Goal: Task Accomplishment & Management: Complete application form

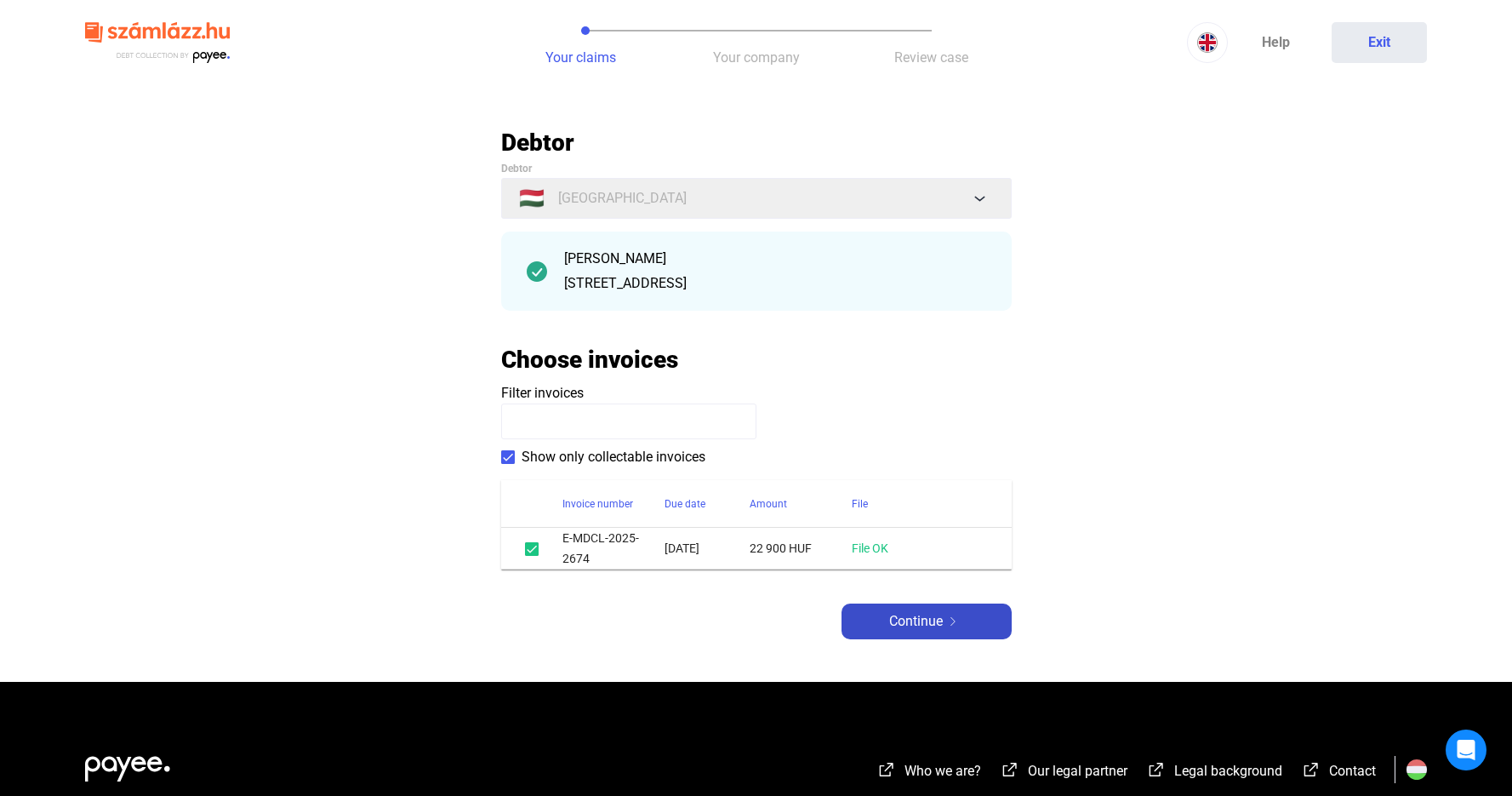
click at [908, 620] on span "Continue" at bounding box center [916, 621] width 53 height 21
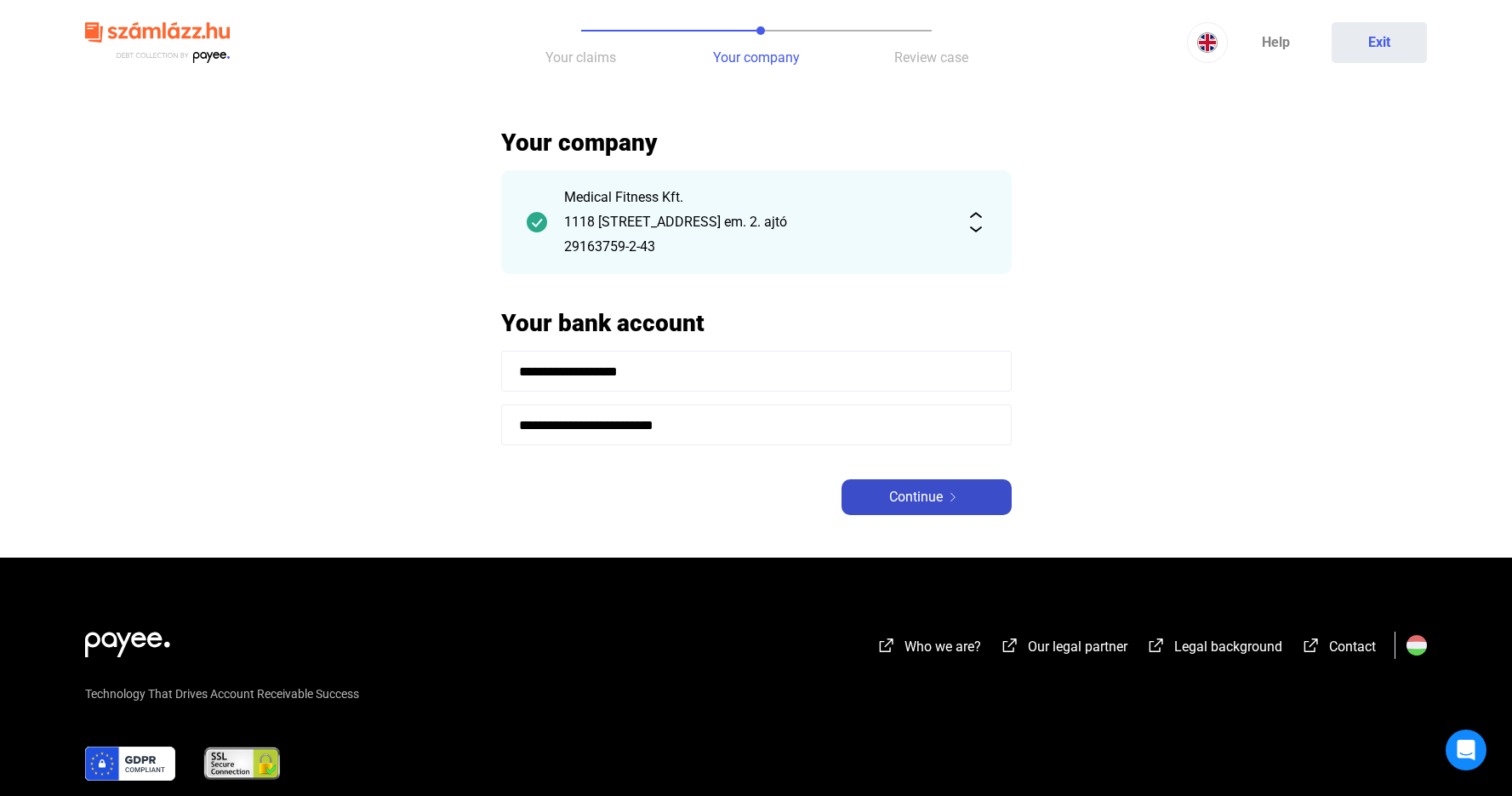
click at [928, 494] on span "Continue" at bounding box center [916, 497] width 53 height 21
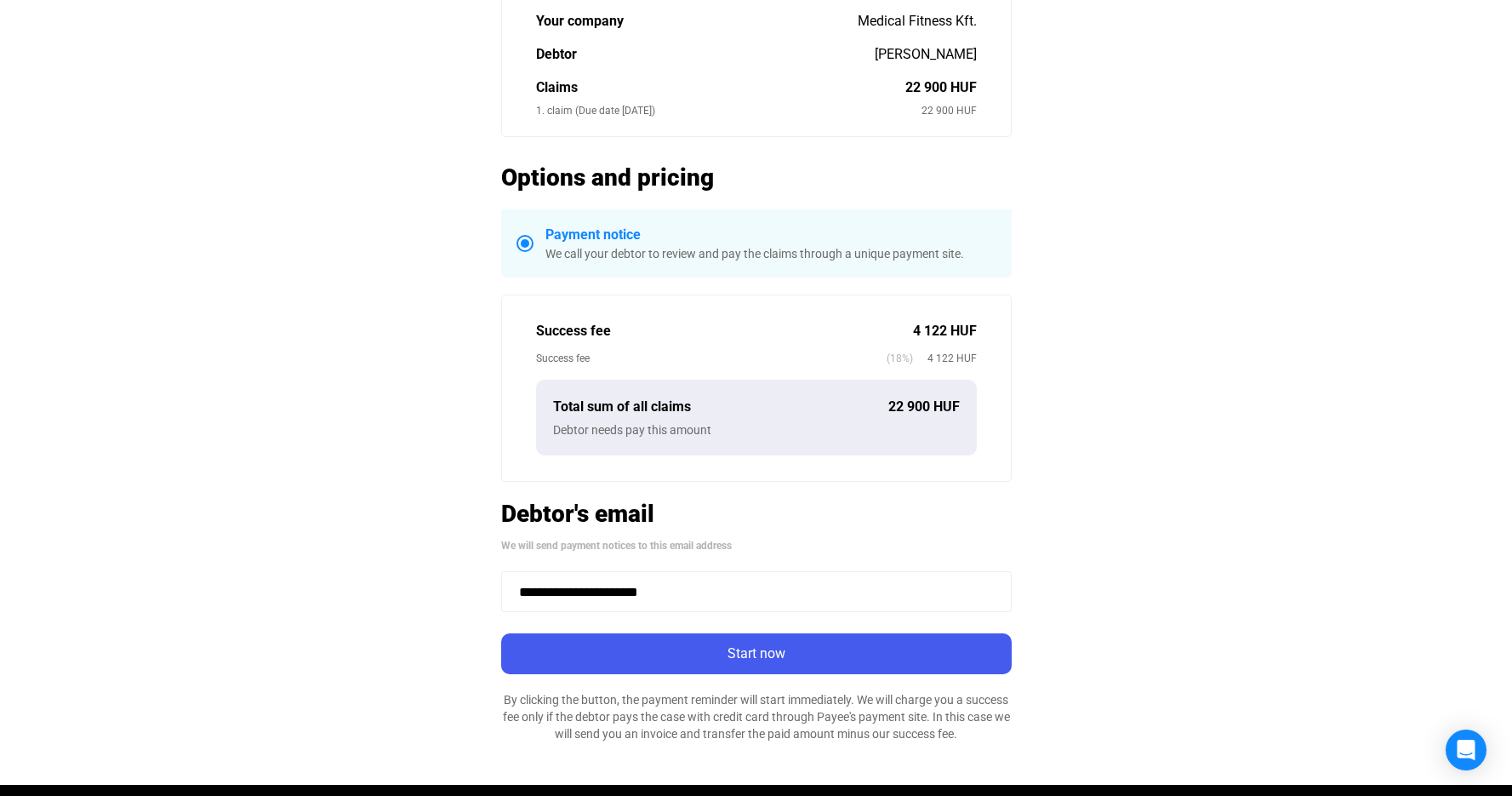
scroll to position [340, 0]
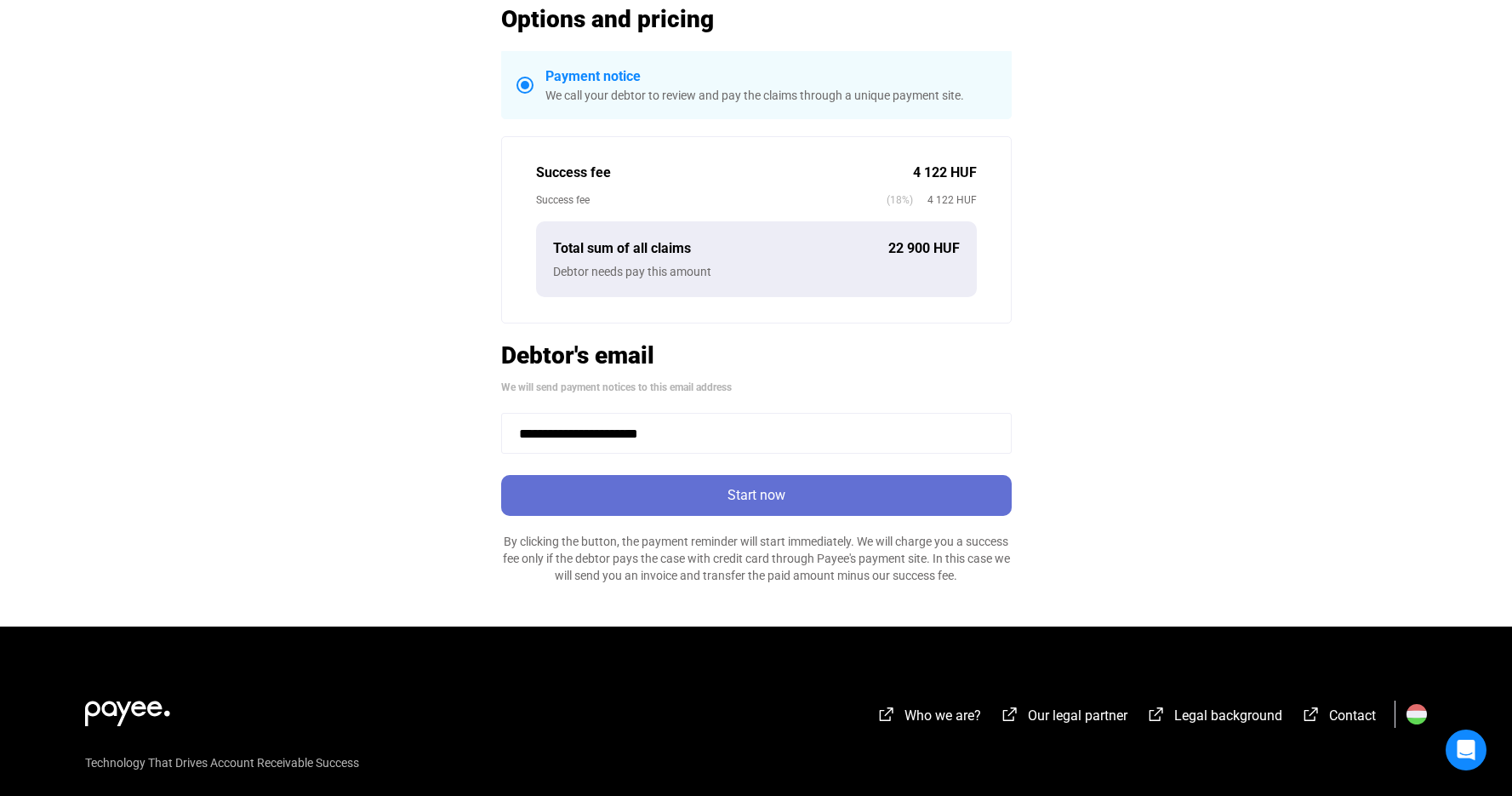
click at [765, 497] on div "Start now" at bounding box center [757, 496] width 501 height 21
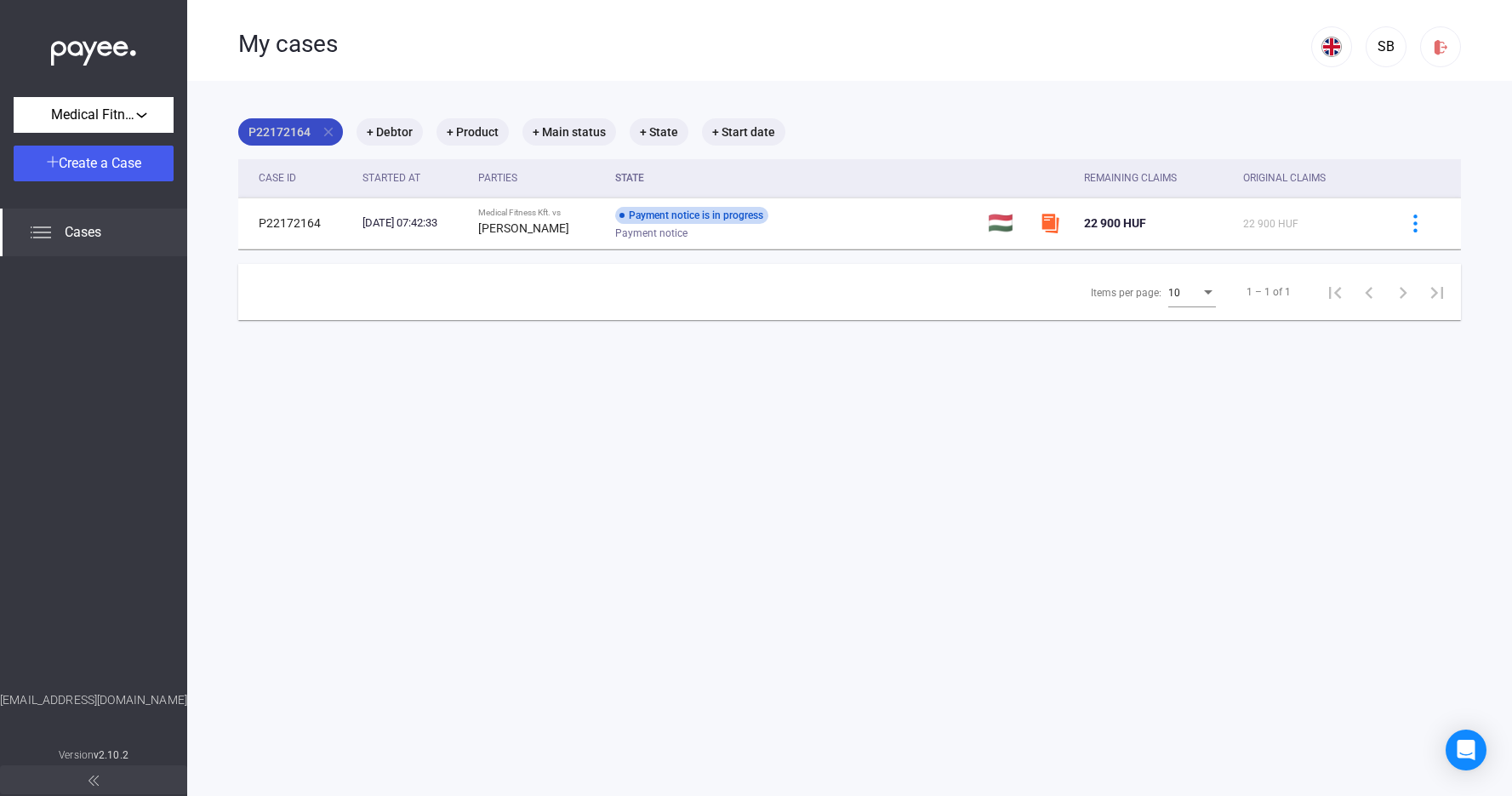
click at [325, 133] on mat-icon "close" at bounding box center [329, 132] width 15 height 15
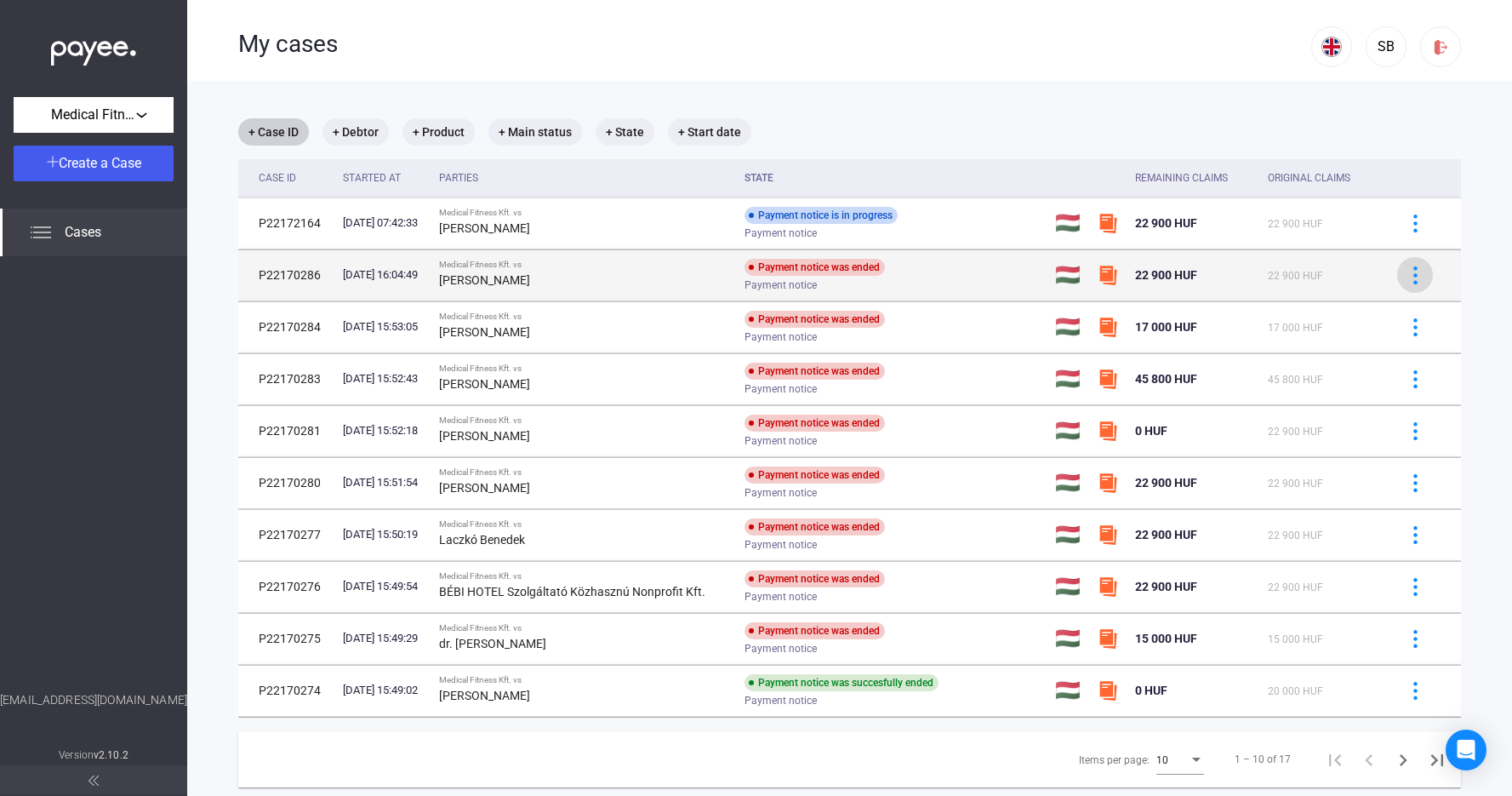
click at [1418, 277] on img at bounding box center [1415, 275] width 18 height 18
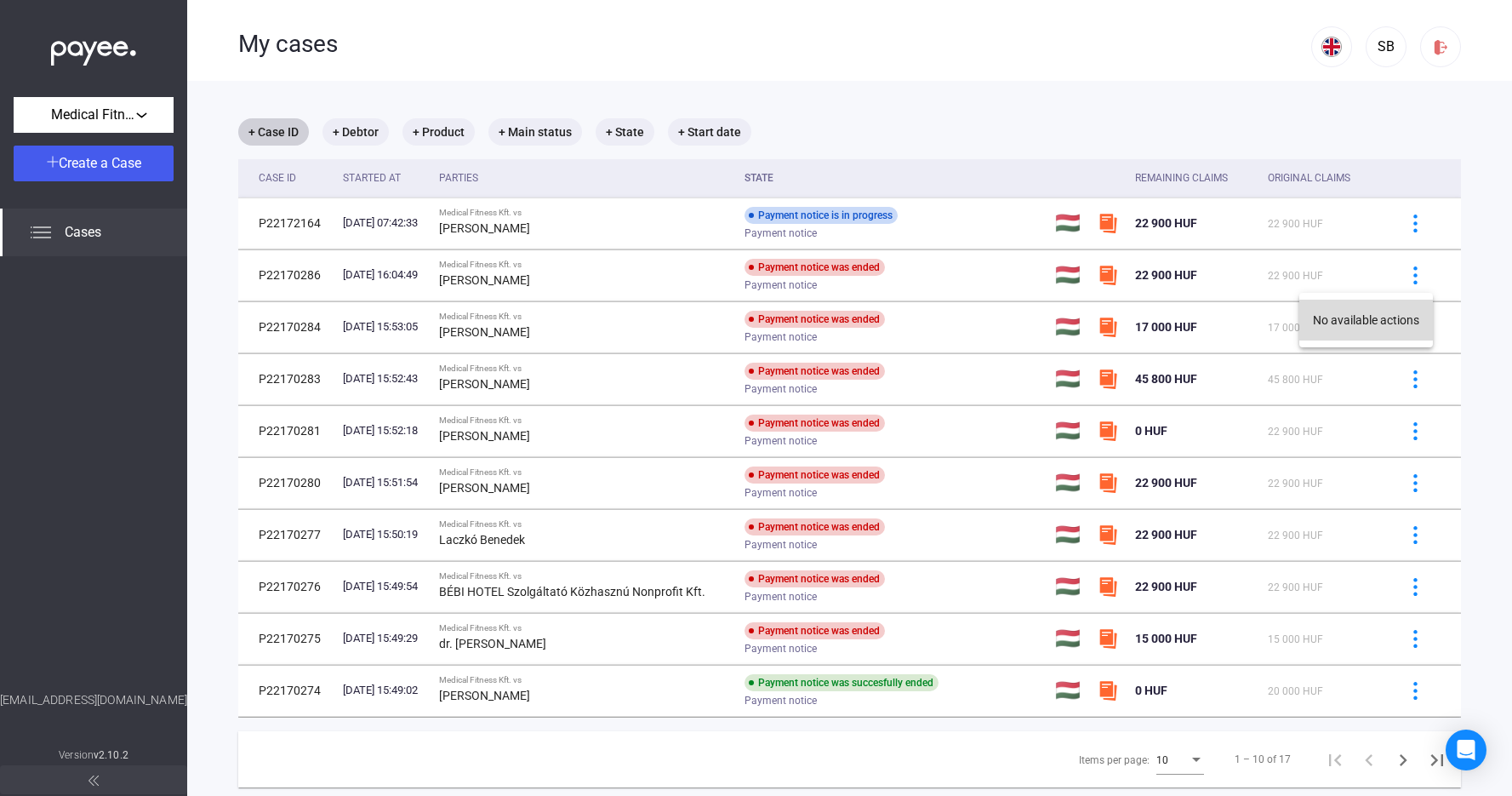
click at [1384, 325] on button "No available actions" at bounding box center [1366, 319] width 133 height 40
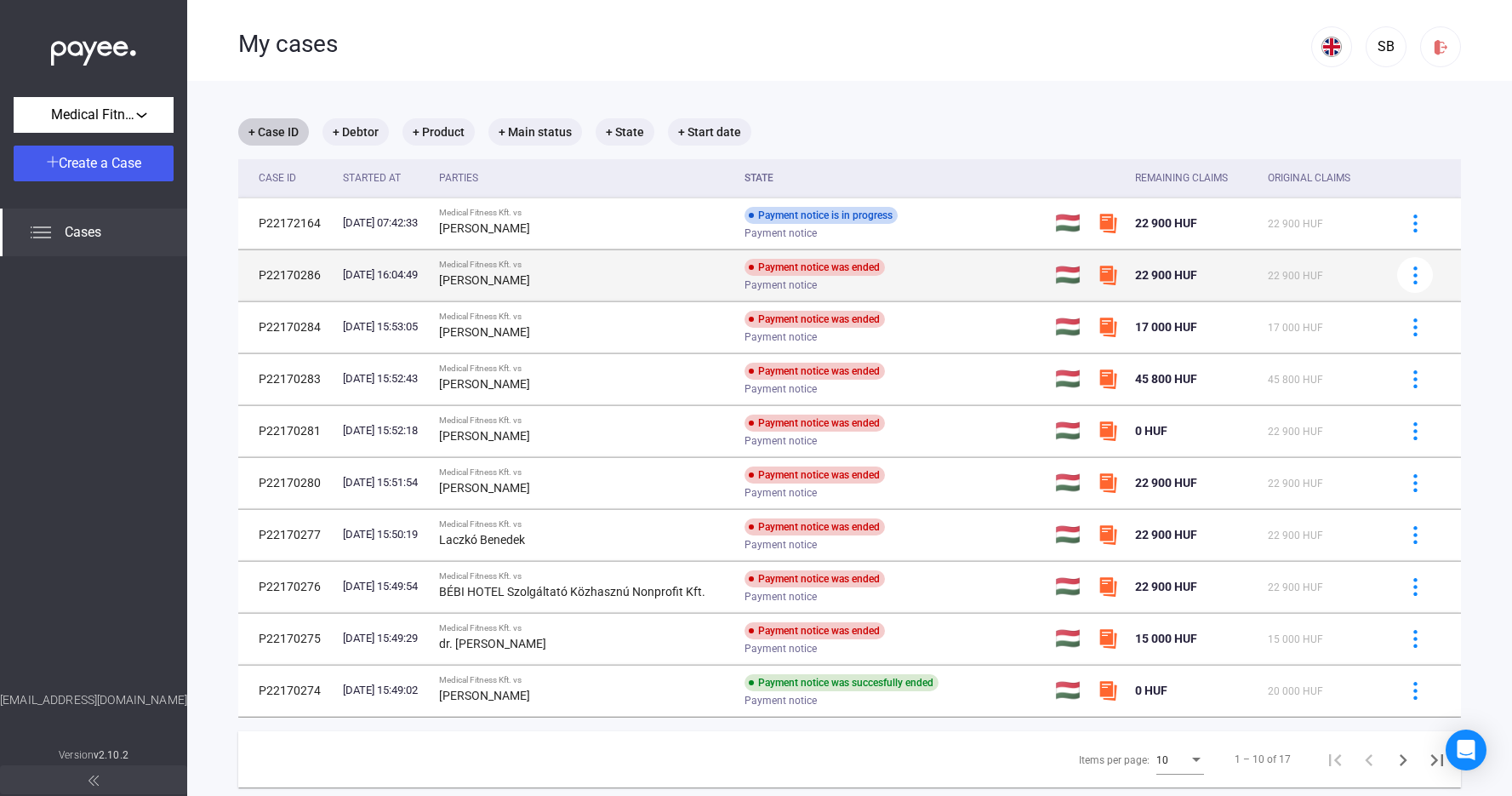
click at [1342, 276] on div "22 900 HUF" at bounding box center [1322, 275] width 108 height 21
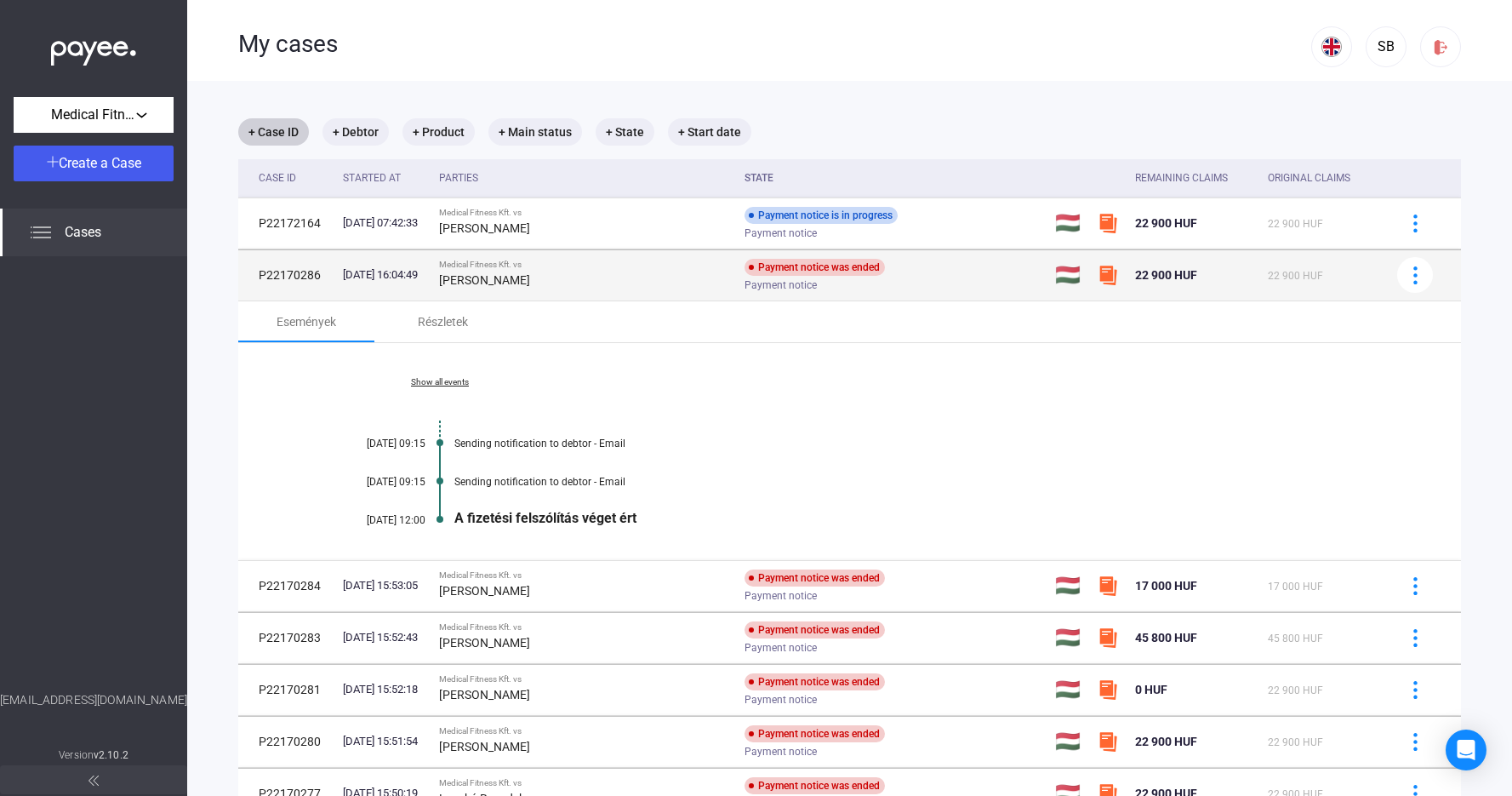
click at [593, 262] on div "Medical Fitness Kft. vs" at bounding box center [584, 265] width 292 height 10
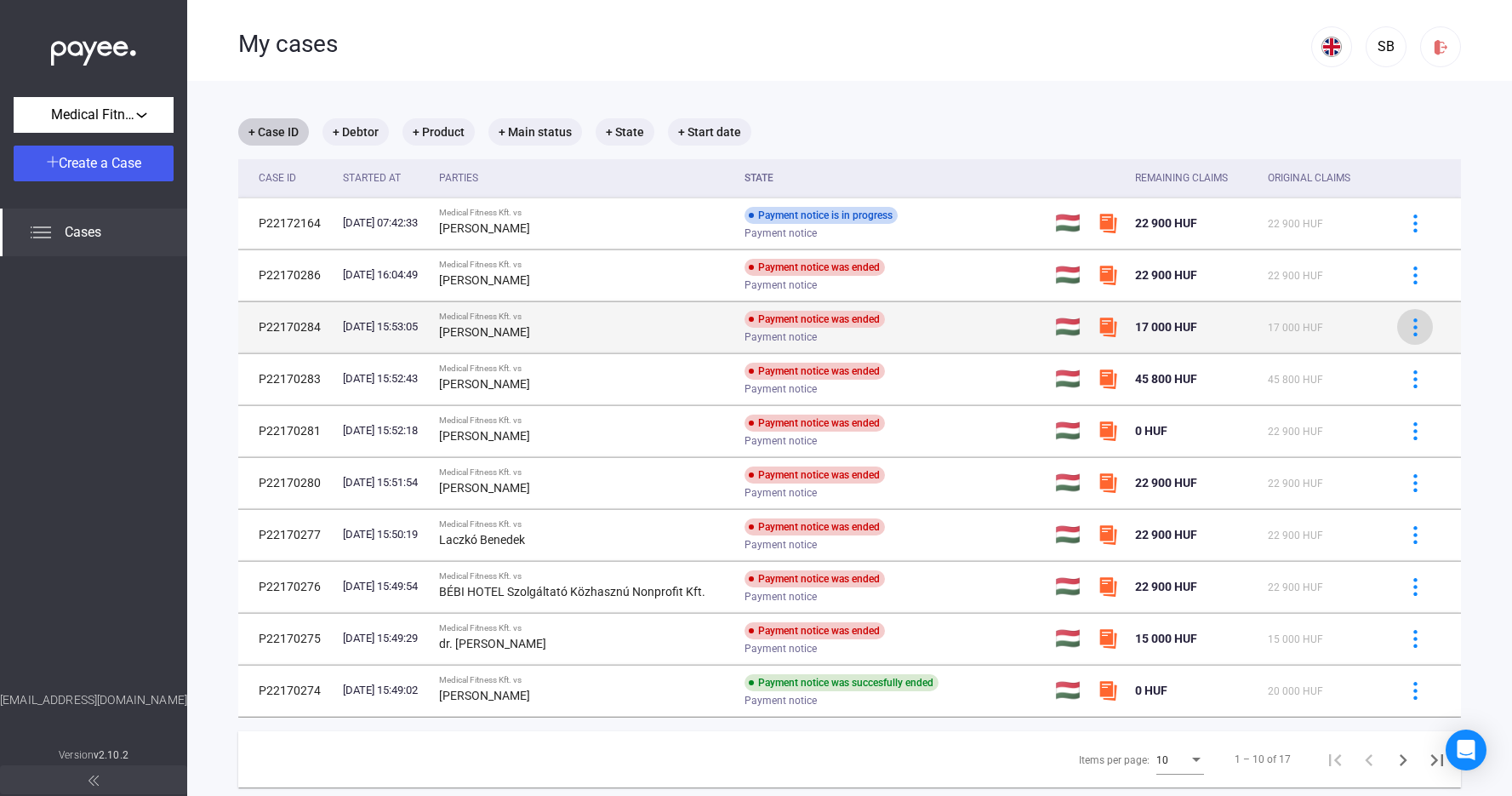
click at [1411, 326] on img at bounding box center [1415, 327] width 18 height 18
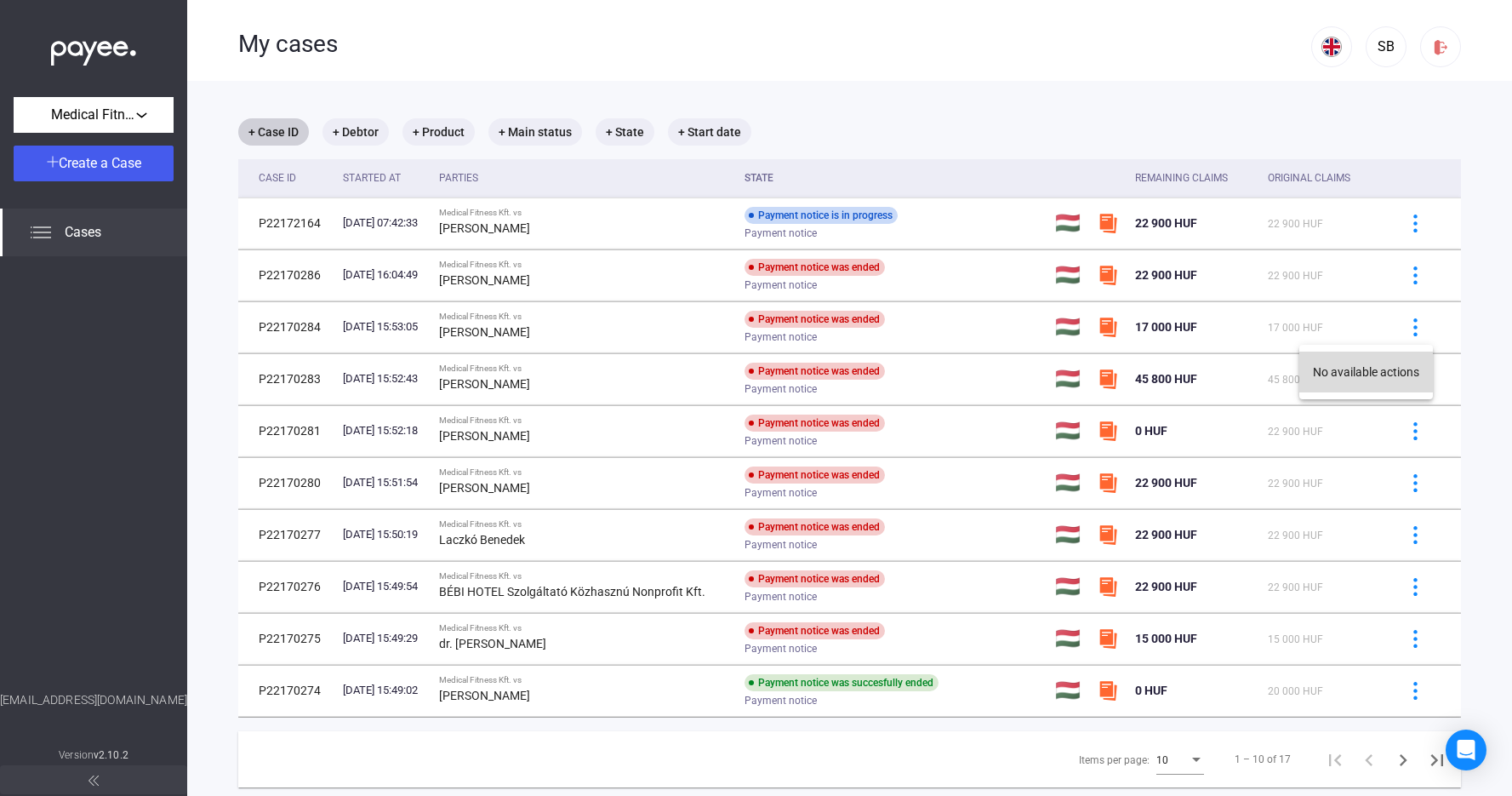
click at [1378, 378] on button "No available actions" at bounding box center [1366, 372] width 133 height 40
